Goal: Task Accomplishment & Management: Manage account settings

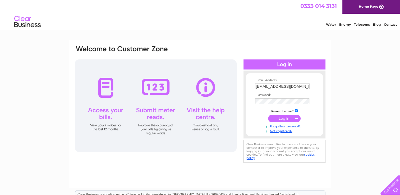
click at [286, 119] on input "submit" at bounding box center [284, 118] width 33 height 7
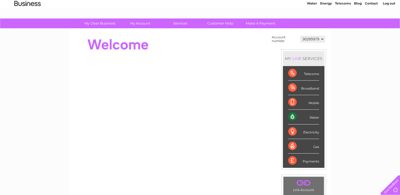
scroll to position [1, 0]
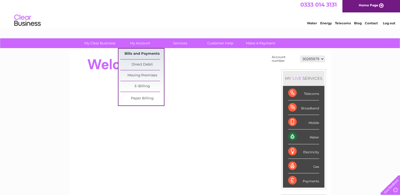
click at [136, 51] on link "Bills and Payments" at bounding box center [142, 54] width 44 height 11
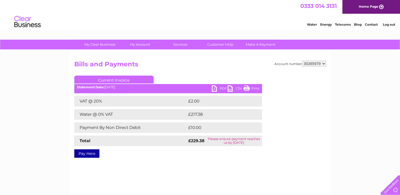
click at [216, 88] on link "PDF" at bounding box center [220, 89] width 16 height 8
click at [218, 88] on link "PDF" at bounding box center [220, 89] width 16 height 8
